Goal: Navigation & Orientation: Find specific page/section

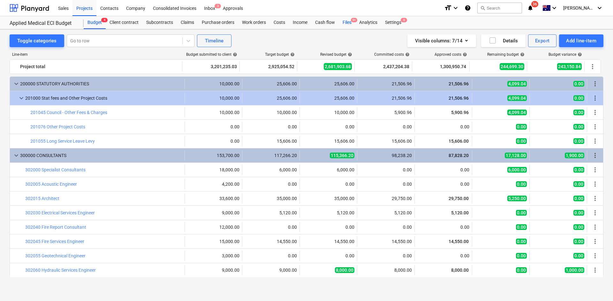
click at [348, 26] on div "Files 9+" at bounding box center [347, 22] width 17 height 13
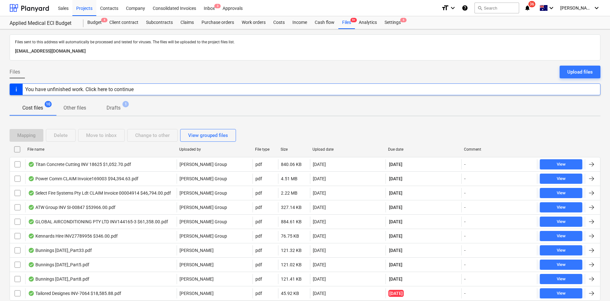
click at [405, 145] on div "Due date" at bounding box center [424, 150] width 76 height 10
checkbox input "false"
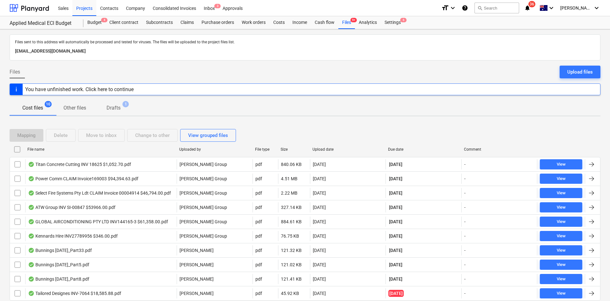
checkbox input "false"
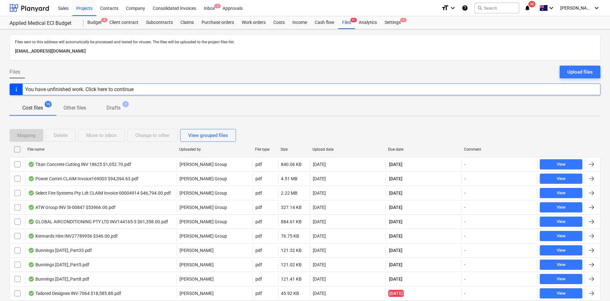
checkbox input "false"
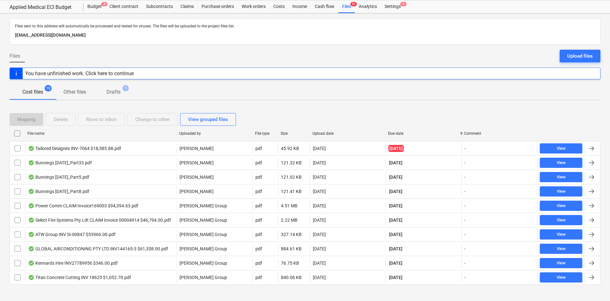
scroll to position [23, 0]
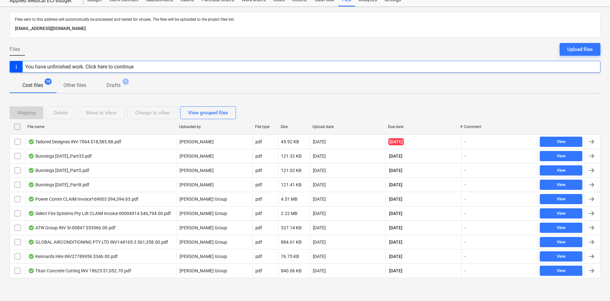
click at [202, 82] on div "Cost files 10 Other files Drafts 1" at bounding box center [305, 85] width 591 height 15
click at [128, 87] on span "Drafts 1" at bounding box center [114, 86] width 40 height 12
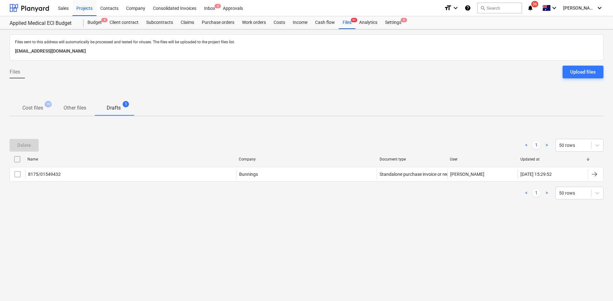
click at [47, 107] on span "10" at bounding box center [48, 104] width 7 height 6
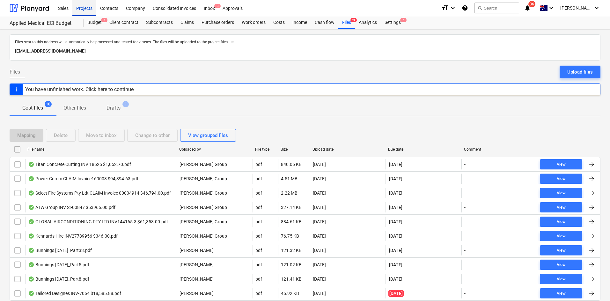
click at [93, 6] on div "Projects" at bounding box center [84, 8] width 24 height 16
